Goal: Use online tool/utility: Utilize a website feature to perform a specific function

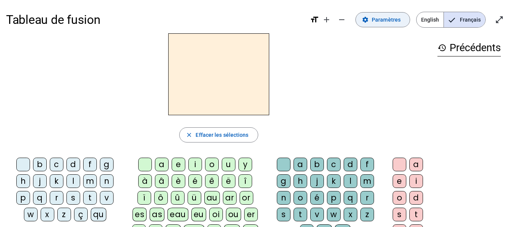
click at [394, 25] on span at bounding box center [383, 20] width 54 height 18
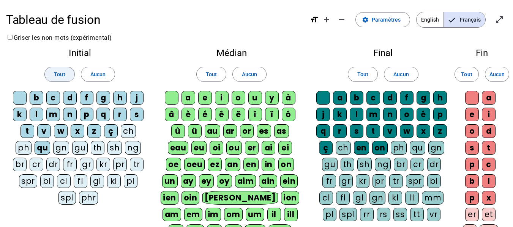
click at [65, 74] on span at bounding box center [59, 74] width 29 height 18
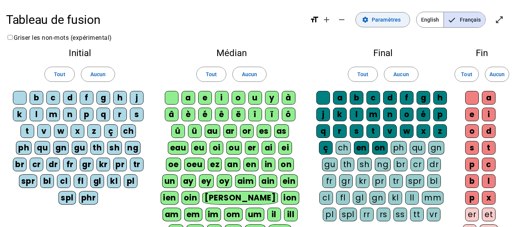
click at [389, 22] on span "Paramètres" at bounding box center [385, 19] width 29 height 9
click at [365, 22] on mat-icon "settings" at bounding box center [365, 19] width 7 height 7
click at [389, 19] on span "Paramètres" at bounding box center [385, 19] width 29 height 9
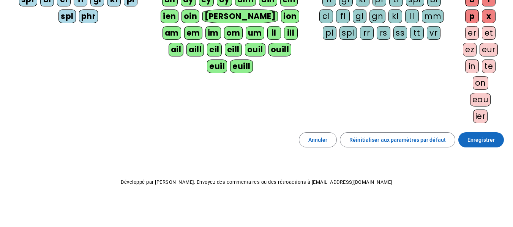
click at [477, 140] on span "Enregistrer" at bounding box center [480, 139] width 27 height 9
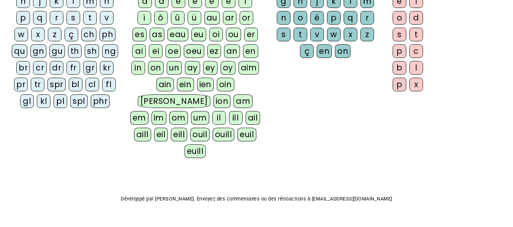
scroll to position [104, 0]
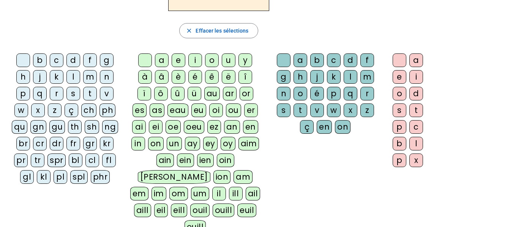
click at [69, 144] on div "fr" at bounding box center [73, 144] width 14 height 14
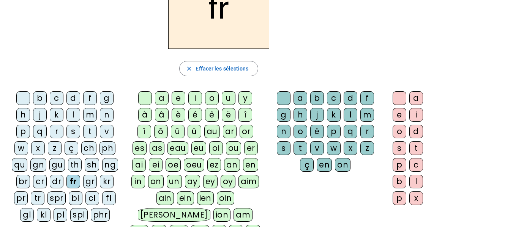
click at [180, 113] on div "è" at bounding box center [178, 115] width 14 height 14
click at [367, 131] on div "r" at bounding box center [367, 132] width 14 height 14
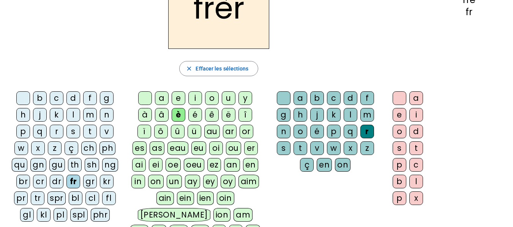
click at [401, 113] on div "e" at bounding box center [399, 115] width 14 height 14
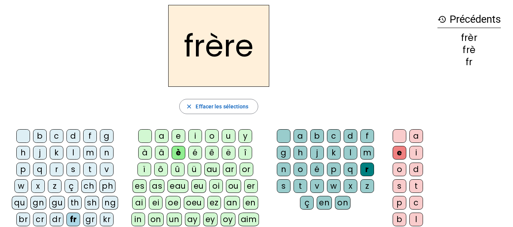
scroll to position [0, 0]
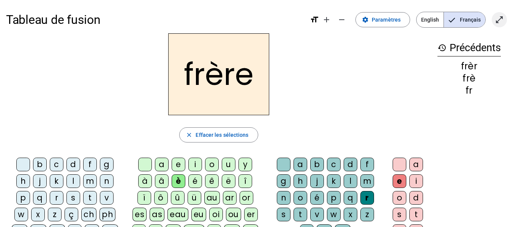
click at [502, 18] on mat-icon "open_in_full" at bounding box center [498, 19] width 9 height 9
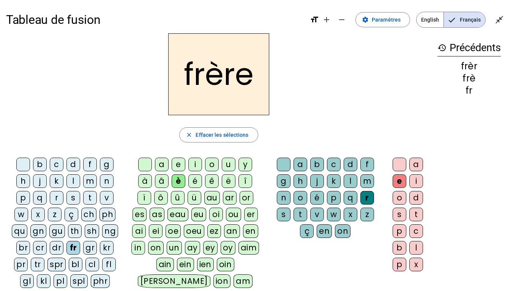
click at [24, 201] on div "p" at bounding box center [23, 198] width 14 height 14
click at [87, 184] on div "m" at bounding box center [90, 182] width 14 height 14
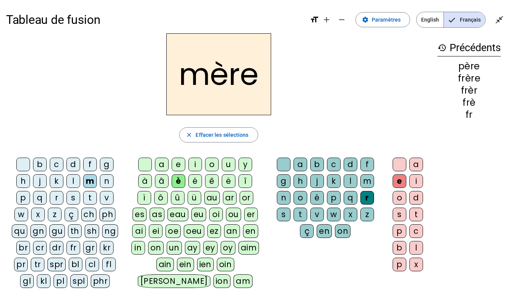
click at [106, 166] on div "g" at bounding box center [107, 165] width 14 height 14
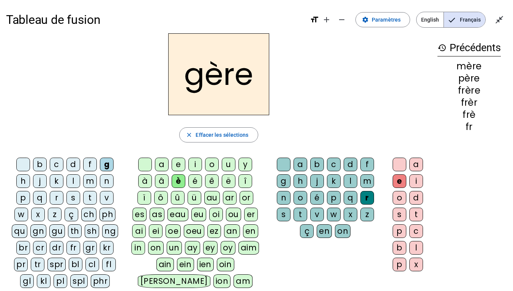
click at [161, 163] on div "a" at bounding box center [162, 165] width 14 height 14
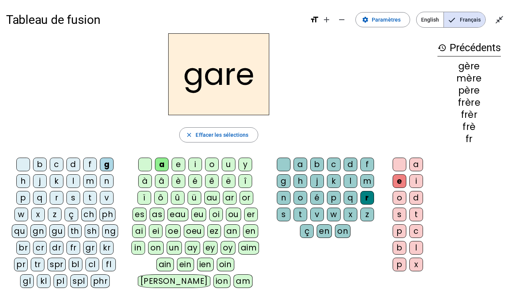
click at [282, 184] on div "g" at bounding box center [284, 182] width 14 height 14
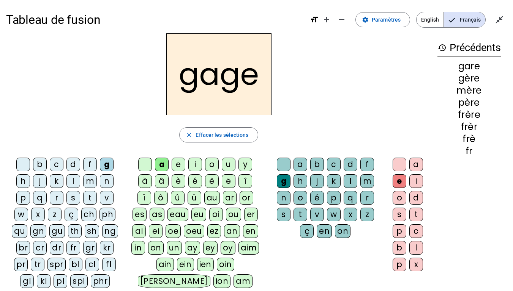
click at [75, 200] on div "s" at bounding box center [73, 198] width 14 height 14
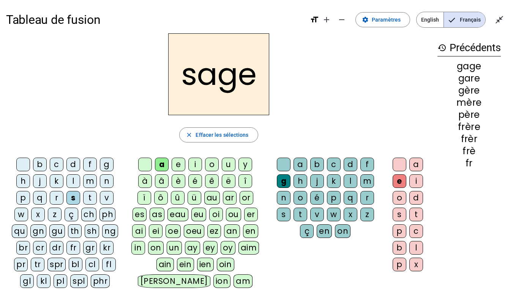
click at [25, 198] on div "p" at bounding box center [23, 198] width 14 height 14
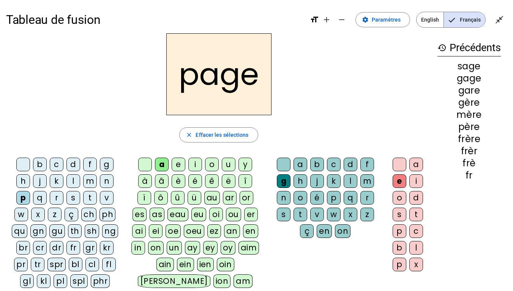
click at [192, 166] on div "i" at bounding box center [195, 165] width 14 height 14
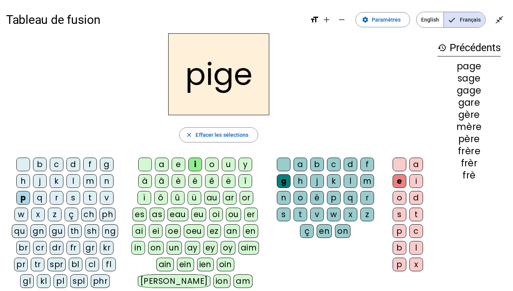
click at [90, 166] on div "f" at bounding box center [90, 165] width 14 height 14
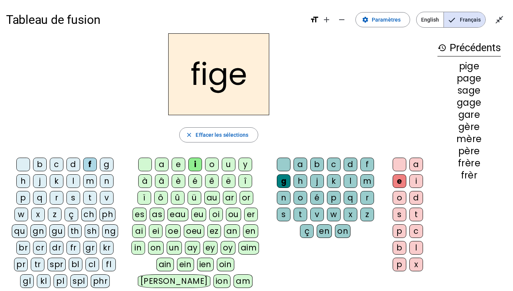
click at [349, 215] on div "x" at bounding box center [350, 215] width 14 height 14
